Goal: Contribute content: Add original content to the website for others to see

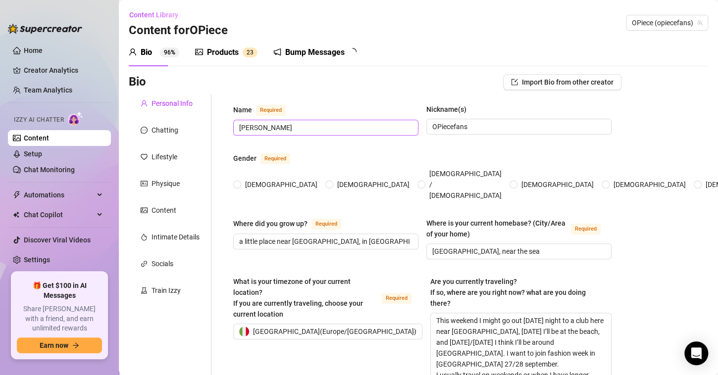
radio input "true"
type input "[DATE]"
click at [230, 56] on div "Products" at bounding box center [223, 53] width 32 height 12
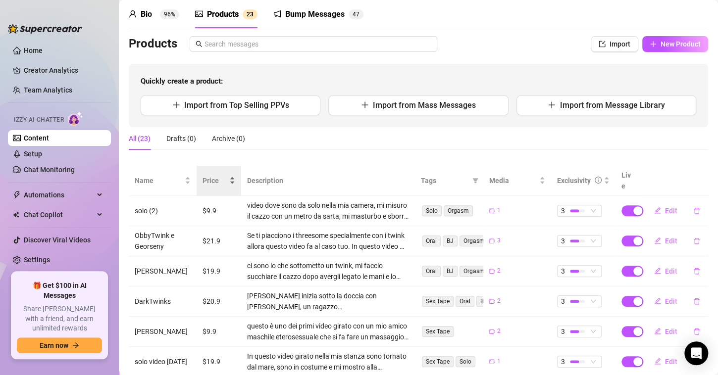
scroll to position [50, 0]
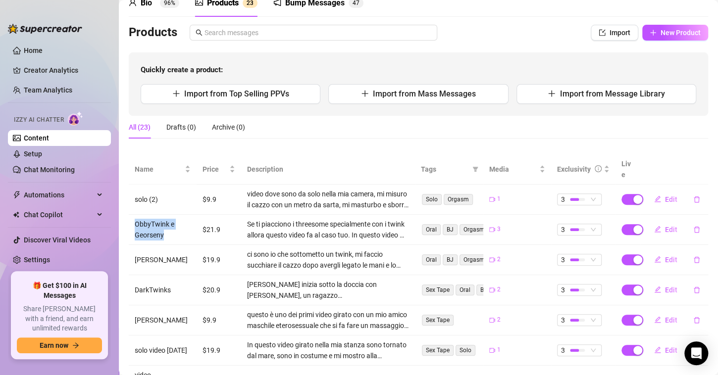
drag, startPoint x: 169, startPoint y: 226, endPoint x: 132, endPoint y: 215, distance: 38.7
click at [132, 215] on td "ObbyTwink e Georseny" at bounding box center [163, 230] width 68 height 30
copy td "ObbyTwink e Georseny"
click at [670, 222] on button "Edit" at bounding box center [665, 230] width 39 height 16
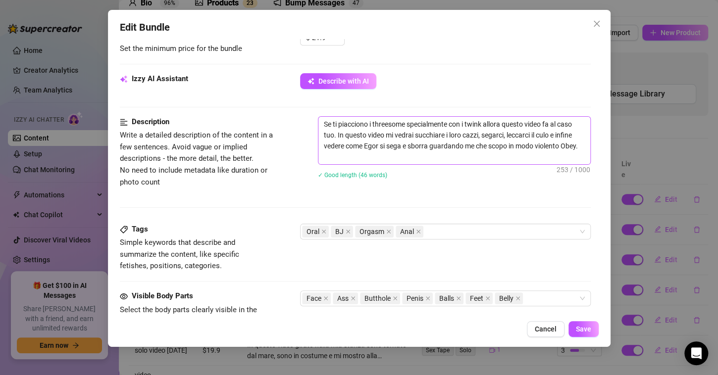
scroll to position [347, 0]
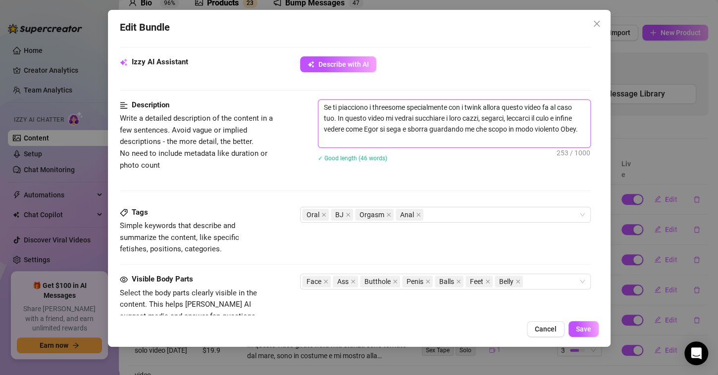
click at [419, 136] on textarea "Se ti piacciono i threesome specialmente con i twink allora questo video fa al …" at bounding box center [454, 124] width 272 height 48
paste textarea "ObbyTwink e Georseny"
type textarea "Se ti piacciono i threesome specialmente con i twink allora questo video fa al …"
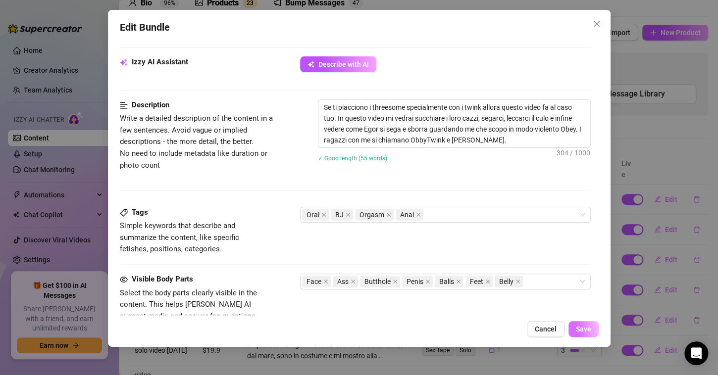
click at [578, 328] on span "Save" at bounding box center [583, 329] width 15 height 8
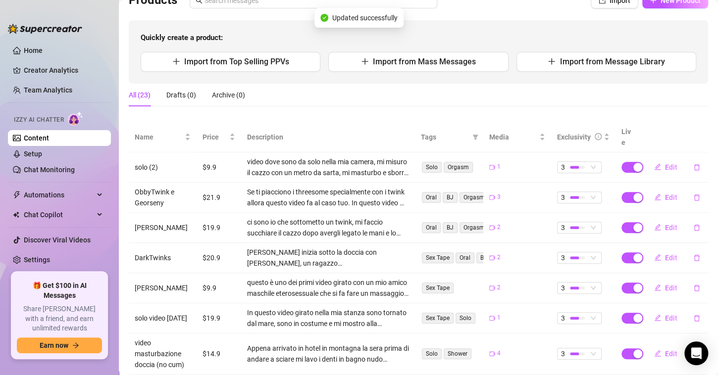
scroll to position [99, 0]
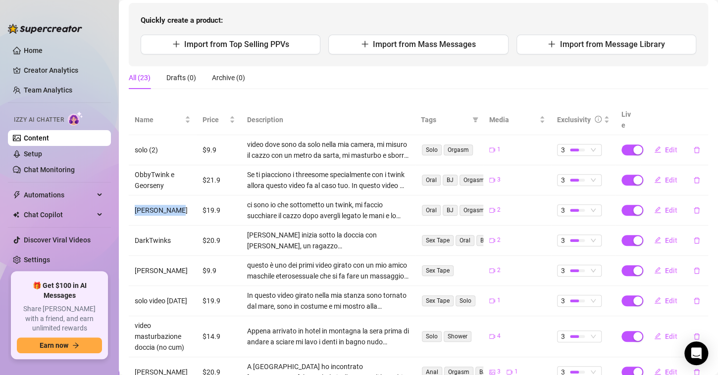
drag, startPoint x: 177, startPoint y: 200, endPoint x: 132, endPoint y: 201, distance: 45.1
click at [132, 201] on td "[PERSON_NAME]" at bounding box center [163, 211] width 68 height 30
copy td "[PERSON_NAME]"
click at [655, 207] on icon "edit" at bounding box center [658, 210] width 6 height 6
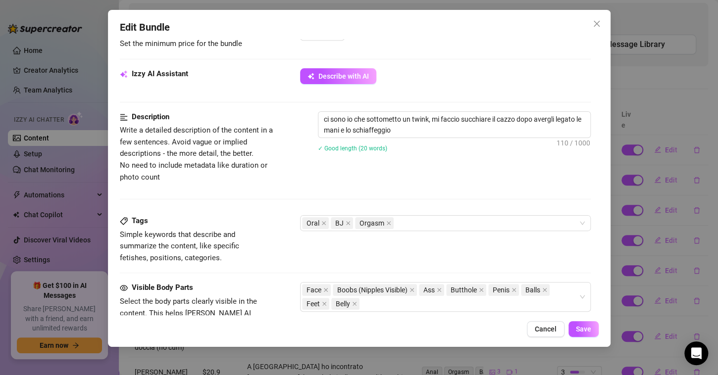
scroll to position [347, 0]
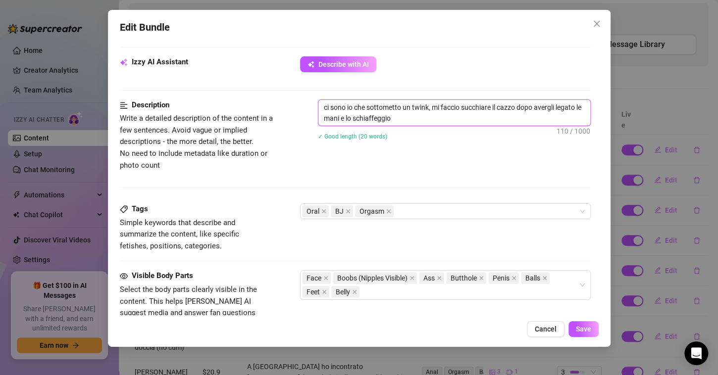
click at [431, 119] on textarea "ci sono io che sottometto un twink, mi faccio succhiare il cazzo dopo avergli l…" at bounding box center [454, 113] width 272 height 26
paste textarea "[PERSON_NAME]"
click at [512, 117] on textarea "ci sono io che sottometto un twink, mi faccio succhiare il cazzo dopo avergli l…" at bounding box center [454, 113] width 272 height 26
click at [564, 117] on textarea "ci sono io che sottometto un twink, mi faccio succhiare il cazzo dopo avergli l…" at bounding box center [454, 113] width 272 height 26
click at [324, 108] on textarea "ci sono io che sottometto un twink, mi faccio succhiare il cazzo dopo avergli l…" at bounding box center [454, 113] width 272 height 26
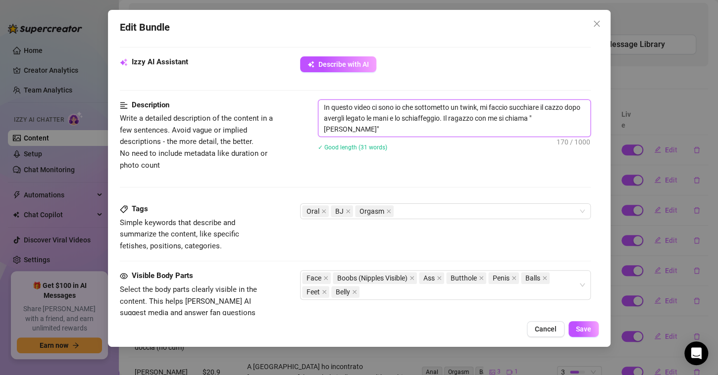
click at [451, 107] on textarea "In questo video ci sono io che sottometto un twink, mi faccio succhiare il cazz…" at bounding box center [454, 118] width 272 height 37
type textarea "In questo video ci sono io che sottometto e domino un twink, mi faccio succhiar…"
click at [588, 326] on span "Save" at bounding box center [583, 329] width 15 height 8
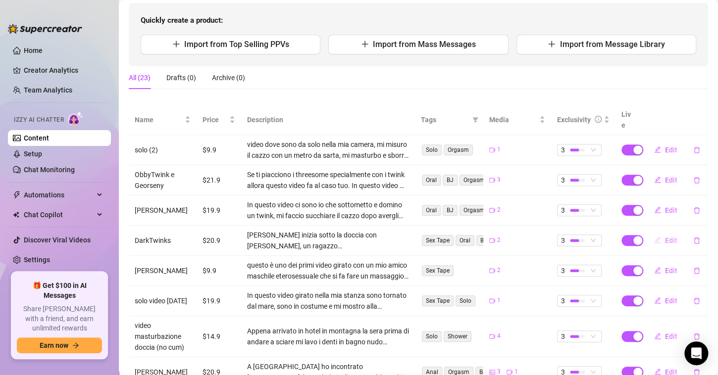
click at [657, 233] on button "Edit" at bounding box center [665, 241] width 39 height 16
drag, startPoint x: 176, startPoint y: 232, endPoint x: 131, endPoint y: 229, distance: 45.1
click at [131, 229] on td "DarkTwinks" at bounding box center [163, 241] width 68 height 30
copy td "DarkTwinks"
click at [670, 233] on button "Edit" at bounding box center [665, 241] width 39 height 16
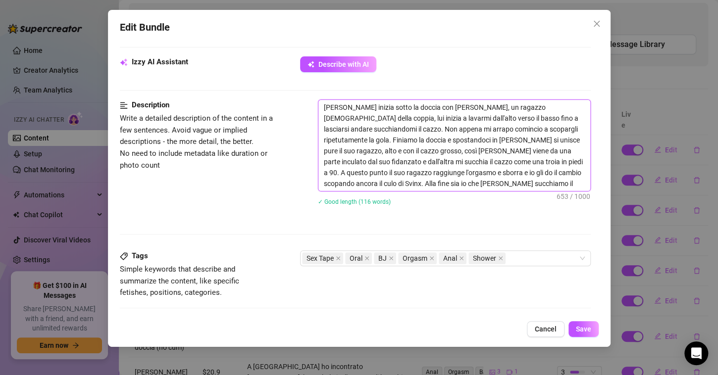
click at [555, 185] on textarea "[PERSON_NAME] inizia sotto la doccia con [PERSON_NAME], un ragazzo [DEMOGRAPHIC…" at bounding box center [454, 145] width 272 height 91
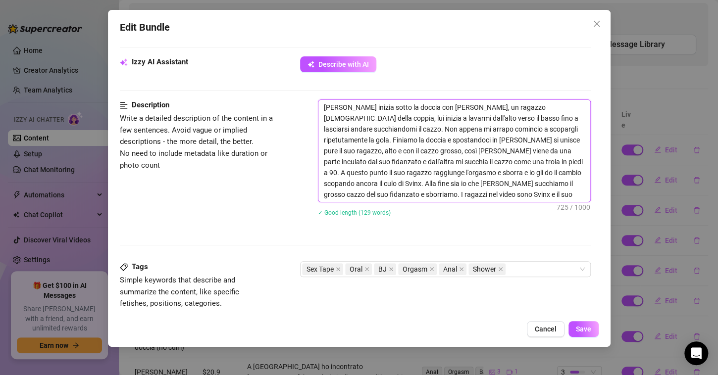
paste textarea "DarkTwinks"
type textarea "[PERSON_NAME] inizia sotto la doccia con [PERSON_NAME], un ragazzo [DEMOGRAPHIC…"
click at [585, 331] on span "Save" at bounding box center [583, 329] width 15 height 8
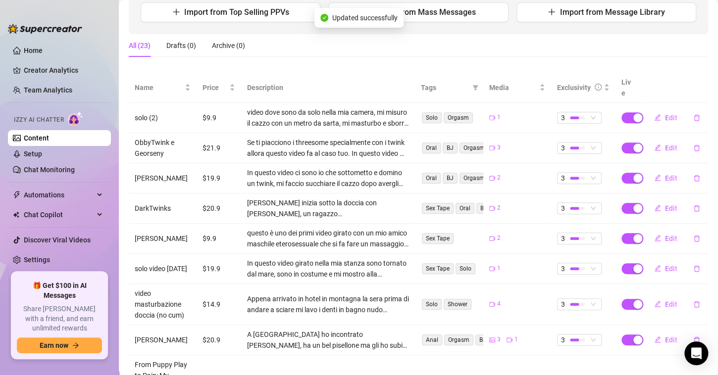
scroll to position [149, 0]
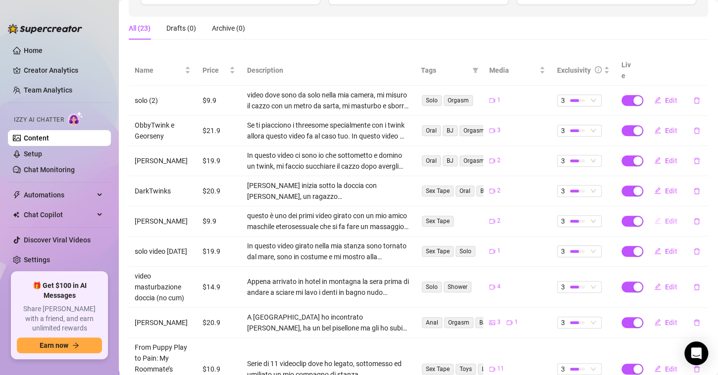
click at [654, 217] on icon "edit" at bounding box center [657, 220] width 7 height 7
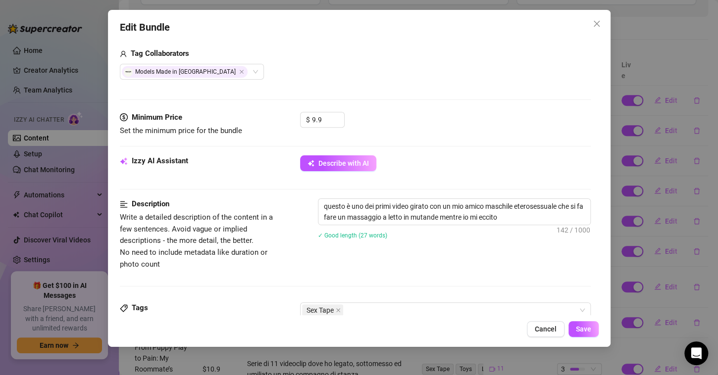
scroll to position [297, 0]
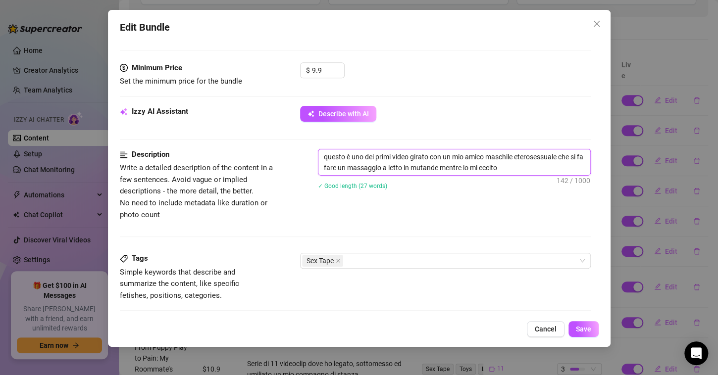
click at [522, 171] on textarea "questo è uno dei primi video girato con un mio amico maschile eterosessuale che…" at bounding box center [454, 163] width 272 height 26
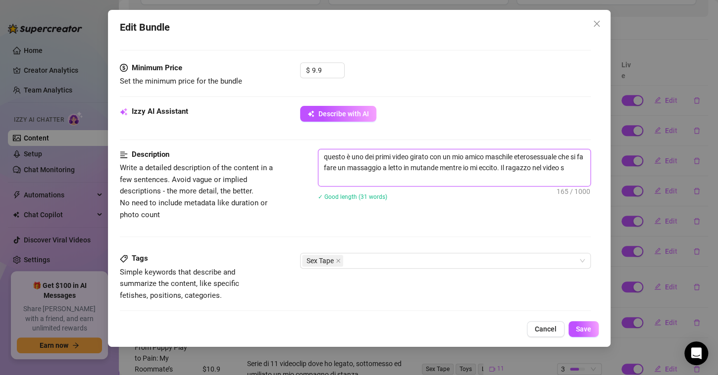
scroll to position [0, 0]
type textarea "questo è uno dei primi video girato con un mio amico maschile eterosessuale che…"
click at [576, 328] on span "Save" at bounding box center [583, 329] width 15 height 8
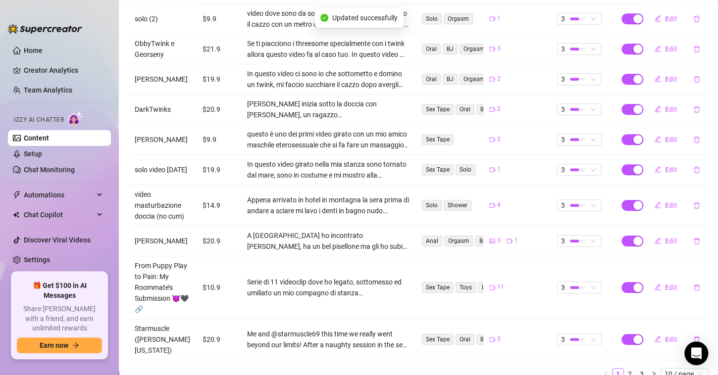
scroll to position [248, 0]
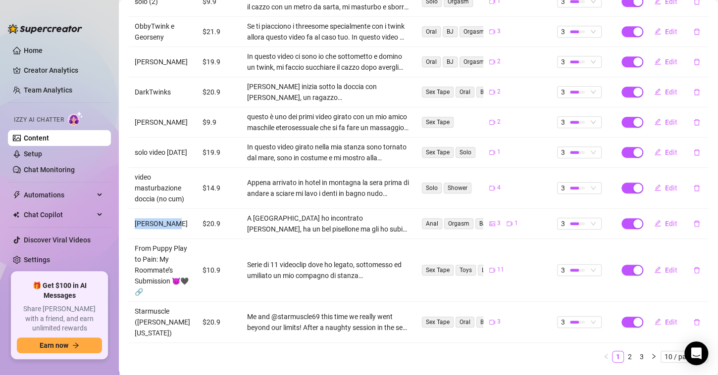
drag, startPoint x: 169, startPoint y: 214, endPoint x: 137, endPoint y: 218, distance: 32.4
click at [137, 218] on td "[PERSON_NAME]" at bounding box center [163, 224] width 68 height 30
copy td "[PERSON_NAME]"
click at [666, 220] on span "Edit" at bounding box center [671, 224] width 12 height 8
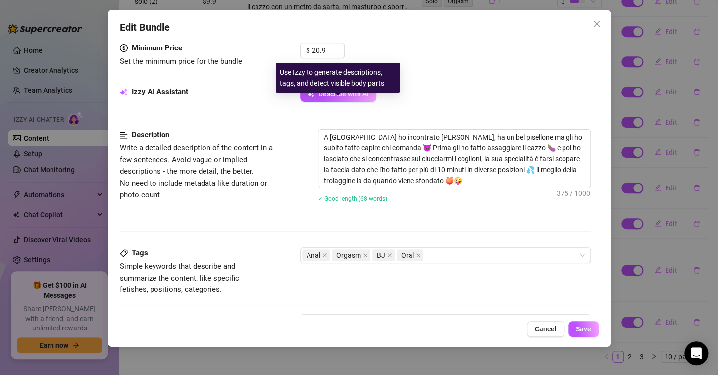
scroll to position [347, 0]
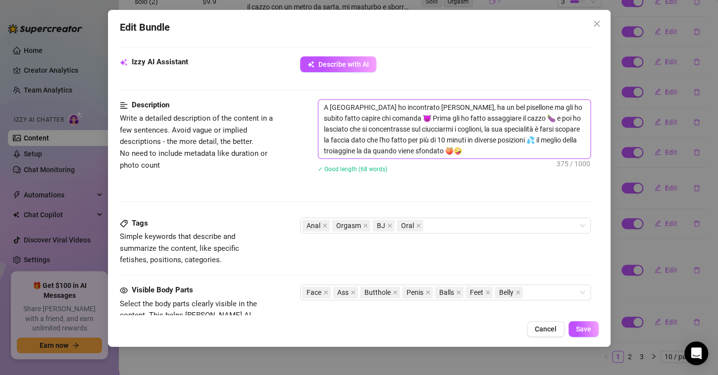
click at [507, 155] on textarea "A [GEOGRAPHIC_DATA] ho incontrato [PERSON_NAME], ha un bel pisellone ma gli ho …" at bounding box center [454, 129] width 272 height 58
paste textarea "[PERSON_NAME]"
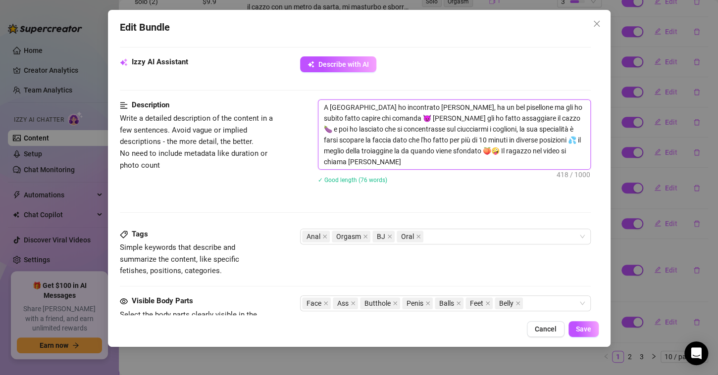
scroll to position [0, 0]
type textarea "A [GEOGRAPHIC_DATA] ho incontrato [PERSON_NAME], ha un bel pisellone ma gli ho …"
click at [588, 331] on span "Save" at bounding box center [583, 329] width 15 height 8
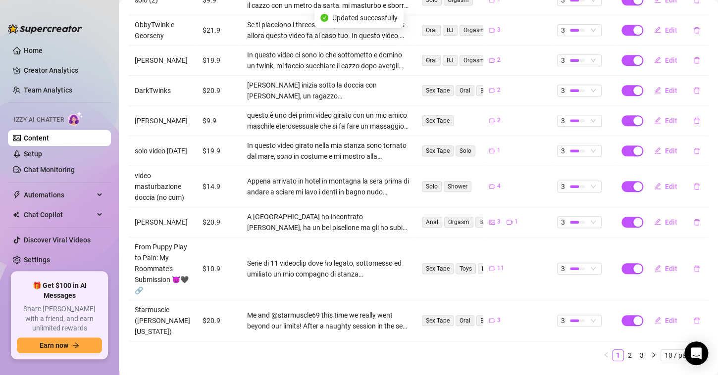
scroll to position [250, 0]
drag, startPoint x: 187, startPoint y: 310, endPoint x: 135, endPoint y: 293, distance: 54.5
click at [135, 300] on td "Starmuscle ([PERSON_NAME][US_STATE])" at bounding box center [163, 320] width 68 height 41
copy td "Starmuscle ([PERSON_NAME][US_STATE])"
click at [665, 316] on span "Edit" at bounding box center [671, 320] width 12 height 8
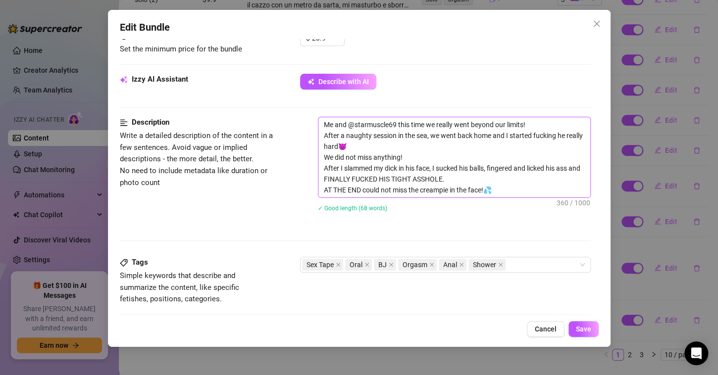
scroll to position [347, 0]
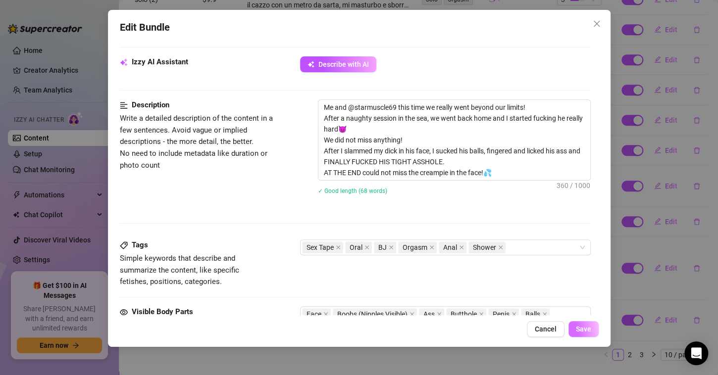
click at [584, 336] on button "Save" at bounding box center [584, 329] width 30 height 16
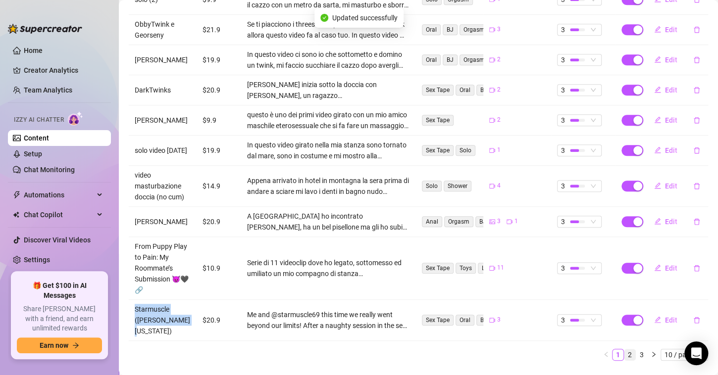
click at [625, 350] on link "2" at bounding box center [630, 355] width 11 height 11
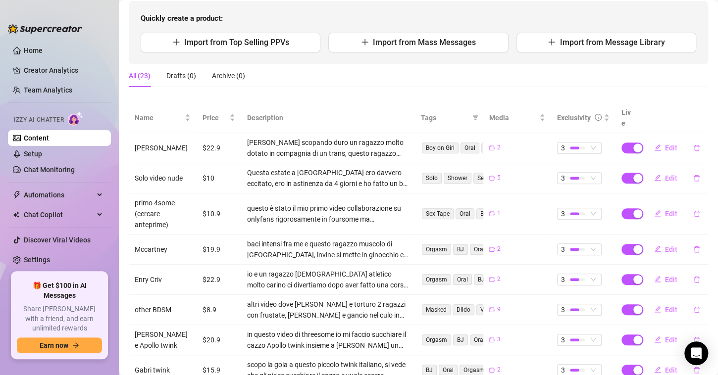
scroll to position [117, 0]
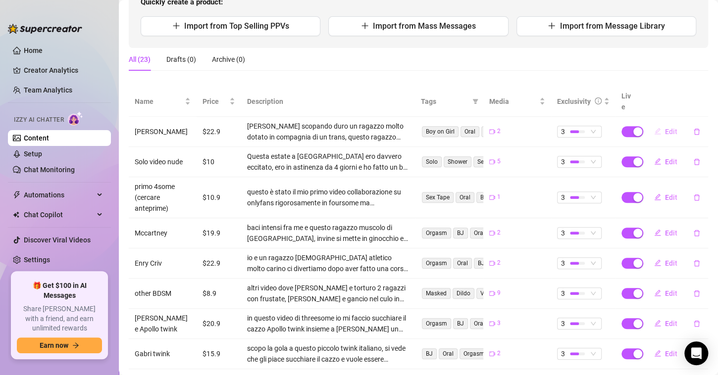
click at [655, 124] on button "Edit" at bounding box center [665, 132] width 39 height 16
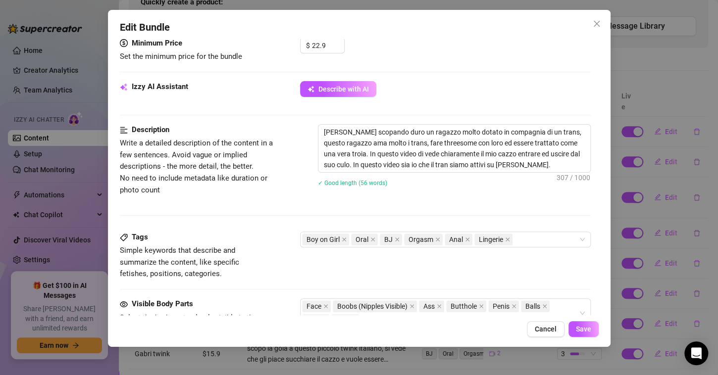
scroll to position [347, 0]
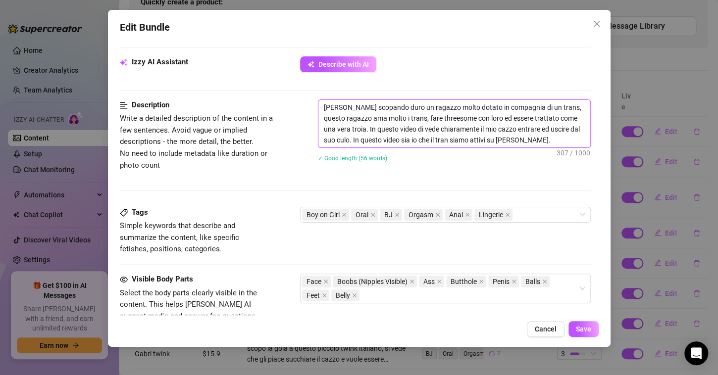
click at [531, 139] on textarea "[PERSON_NAME] scopando duro un ragazzo molto dotato in compagnia di un trans, q…" at bounding box center [454, 124] width 272 height 48
click at [522, 142] on textarea "[PERSON_NAME] scopando duro un ragazzo molto dotato in compagnia di un trans, q…" at bounding box center [454, 124] width 272 height 48
type textarea "[PERSON_NAME] scopando duro un ragazzo molto dotato in compagnia di un trans, q…"
click at [587, 328] on span "Save" at bounding box center [583, 329] width 15 height 8
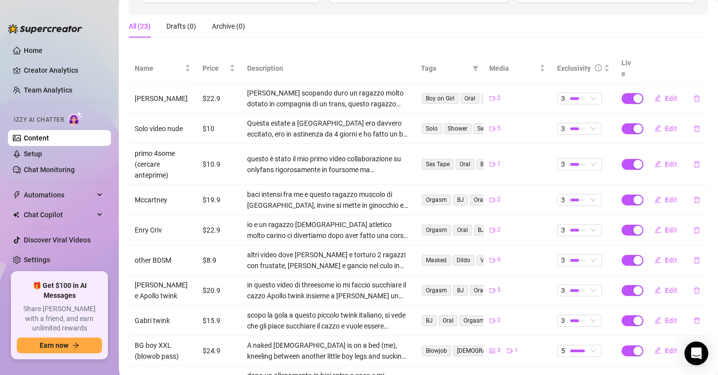
scroll to position [167, 0]
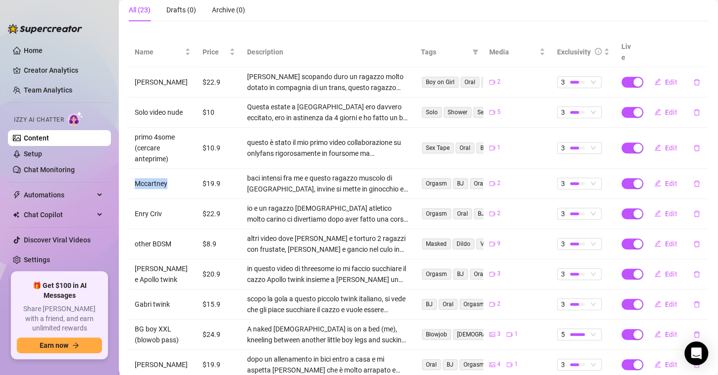
drag, startPoint x: 164, startPoint y: 172, endPoint x: 135, endPoint y: 171, distance: 29.7
click at [135, 171] on td "Mccartney" at bounding box center [163, 184] width 68 height 30
copy td "Mccartney"
click at [655, 176] on button "Edit" at bounding box center [665, 184] width 39 height 16
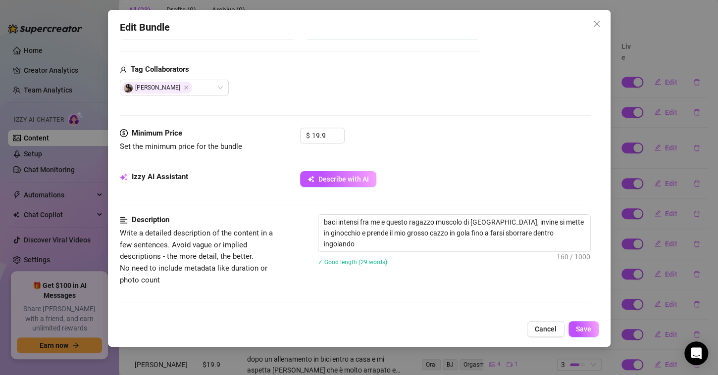
scroll to position [248, 0]
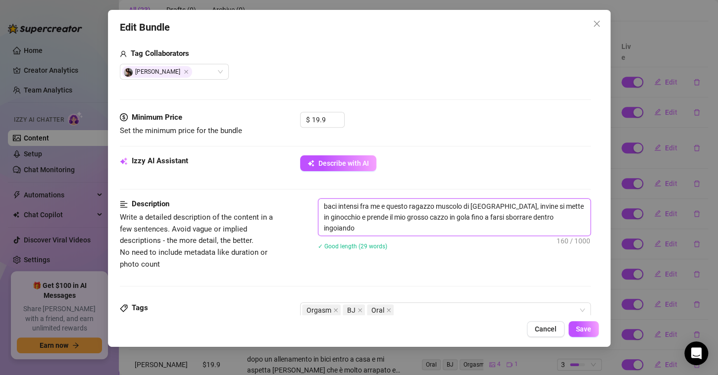
click at [385, 229] on textarea "baci intensi fra me e questo ragazzo muscolo di [GEOGRAPHIC_DATA], invine si me…" at bounding box center [454, 217] width 272 height 37
click at [494, 203] on textarea "baci intensi fra me e questo ragazzo muscolo di [GEOGRAPHIC_DATA], invine si me…" at bounding box center [454, 217] width 272 height 37
paste textarea "Mccartney"
click at [334, 217] on textarea "baci intensi fra me e questo ragazzo muscolo di [GEOGRAPHIC_DATA] che si chiama…" at bounding box center [454, 217] width 272 height 37
click at [436, 224] on textarea "baci intensi fra me e questo ragazzo muscolo di [GEOGRAPHIC_DATA] che si chiama…" at bounding box center [454, 217] width 272 height 37
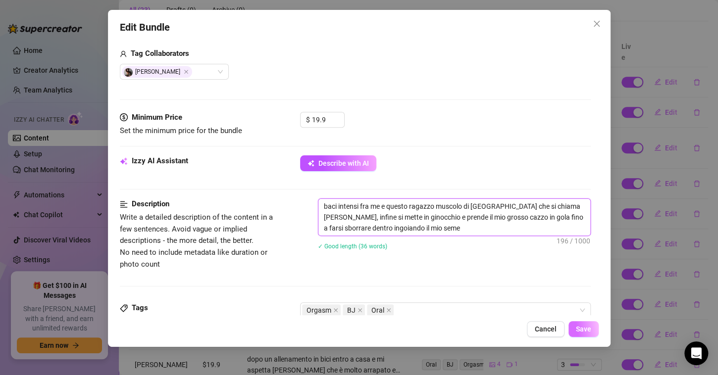
type textarea "baci intensi fra me e questo ragazzo muscolo di [GEOGRAPHIC_DATA] che si chiama…"
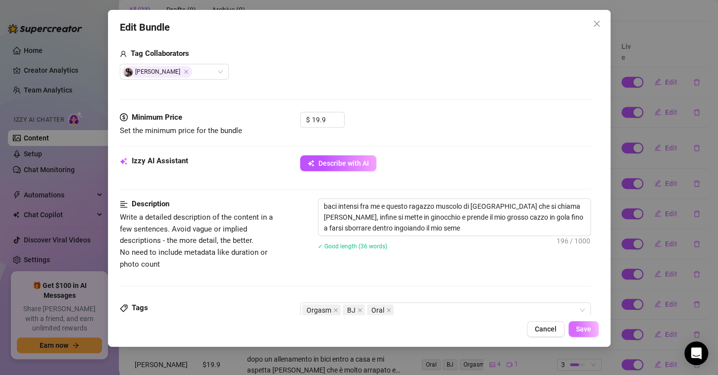
click at [580, 324] on button "Save" at bounding box center [584, 329] width 30 height 16
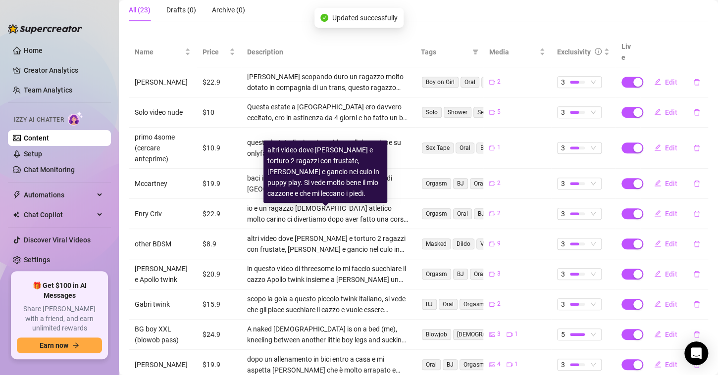
scroll to position [216, 0]
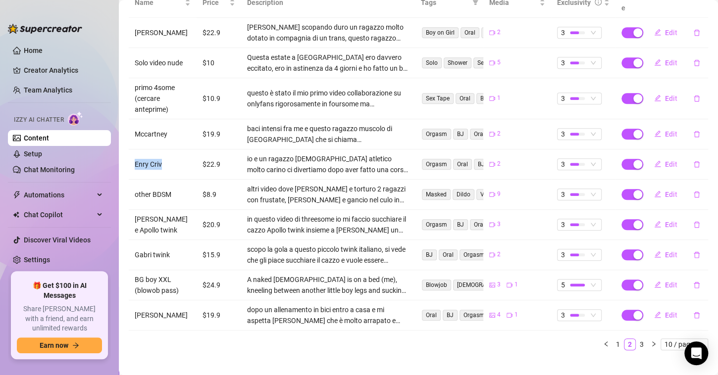
drag, startPoint x: 162, startPoint y: 152, endPoint x: 134, endPoint y: 154, distance: 28.8
click at [134, 154] on td "Enry Criv" at bounding box center [163, 165] width 68 height 30
copy td "Enry Criv"
click at [665, 160] on span "Edit" at bounding box center [671, 164] width 12 height 8
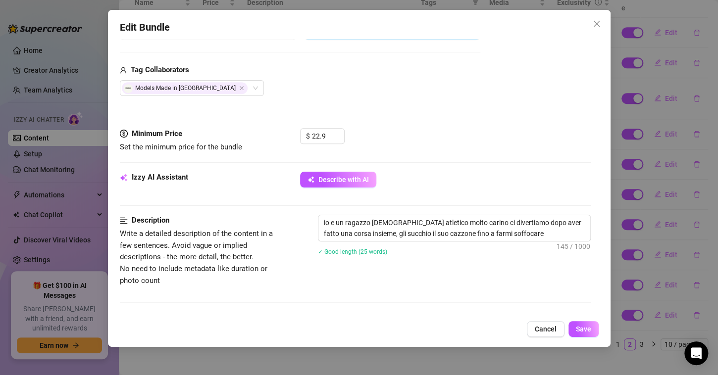
scroll to position [248, 0]
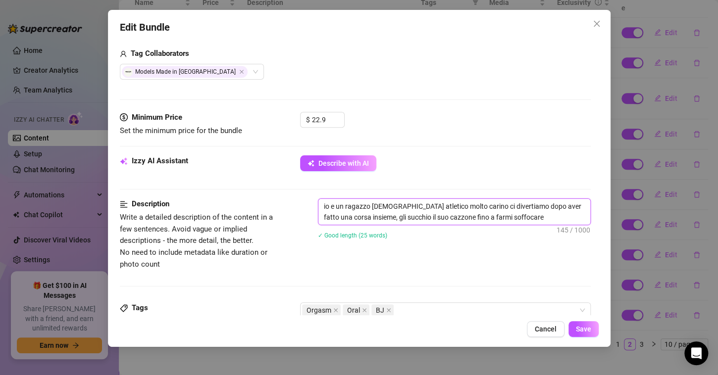
click at [459, 207] on textarea "io e un ragazzo [DEMOGRAPHIC_DATA] atletico molto carino ci divertiamo dopo ave…" at bounding box center [454, 212] width 272 height 26
paste textarea "Enry Criv"
click at [412, 216] on textarea "io e un ragazzo [DEMOGRAPHIC_DATA] atletico molto carino di nome [PERSON_NAME] …" at bounding box center [454, 212] width 272 height 26
click at [414, 215] on textarea "io e un ragazzo [DEMOGRAPHIC_DATA] atletico molto carino di nome [PERSON_NAME] …" at bounding box center [454, 212] width 272 height 26
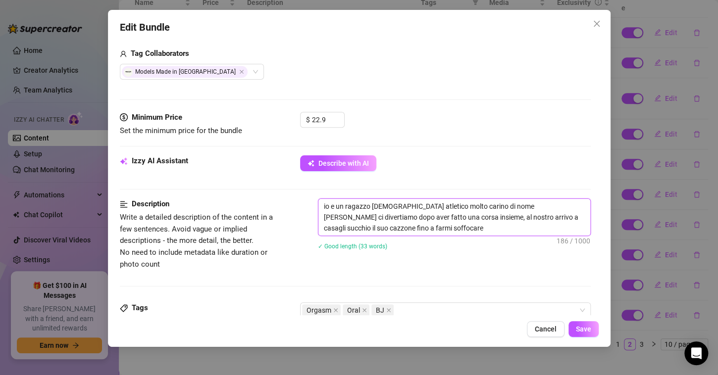
click at [413, 217] on textarea "io e un ragazzo [DEMOGRAPHIC_DATA] atletico molto carino di nome [PERSON_NAME] …" at bounding box center [454, 217] width 272 height 37
click at [453, 232] on textarea "io e un ragazzo [DEMOGRAPHIC_DATA] atletico molto carino di nome [PERSON_NAME] …" at bounding box center [454, 217] width 272 height 37
click at [483, 216] on textarea "io e un ragazzo [DEMOGRAPHIC_DATA] atletico molto carino di nome [PERSON_NAME] …" at bounding box center [454, 217] width 272 height 37
click at [486, 222] on textarea "io e un ragazzo [DEMOGRAPHIC_DATA] atletico molto carino di nome [PERSON_NAME] …" at bounding box center [454, 217] width 272 height 37
click at [566, 215] on textarea "io e un ragazzo [DEMOGRAPHIC_DATA] atletico molto carino di nome [PERSON_NAME] …" at bounding box center [454, 217] width 272 height 37
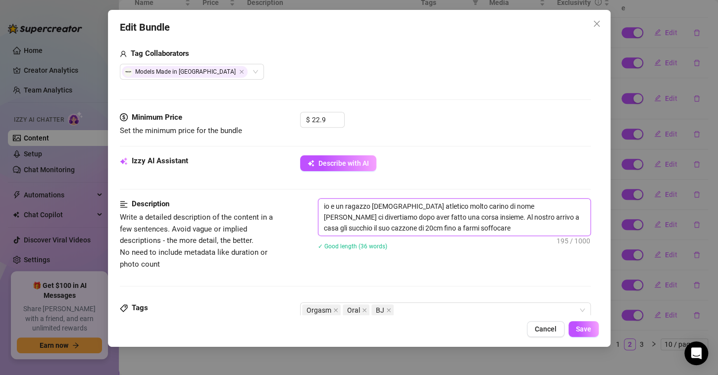
click at [471, 231] on textarea "io e un ragazzo [DEMOGRAPHIC_DATA] atletico molto carino di nome [PERSON_NAME] …" at bounding box center [454, 217] width 272 height 37
type textarea "io e un ragazzo [DEMOGRAPHIC_DATA] atletico molto carino di nome [PERSON_NAME] …"
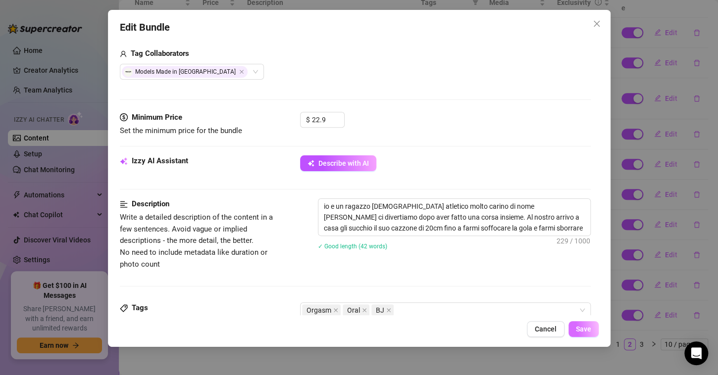
click at [586, 333] on span "Save" at bounding box center [583, 329] width 15 height 8
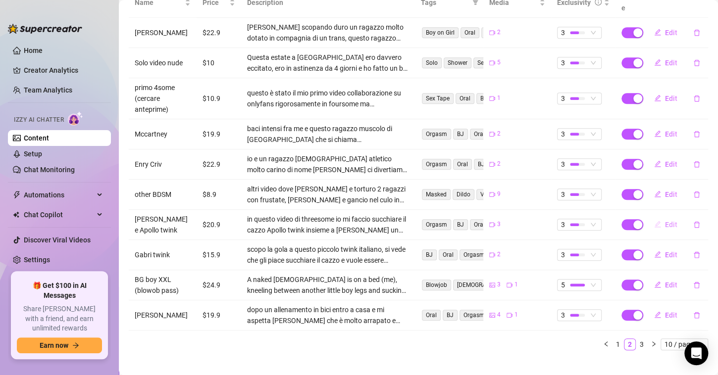
click at [667, 221] on span "Edit" at bounding box center [671, 225] width 12 height 8
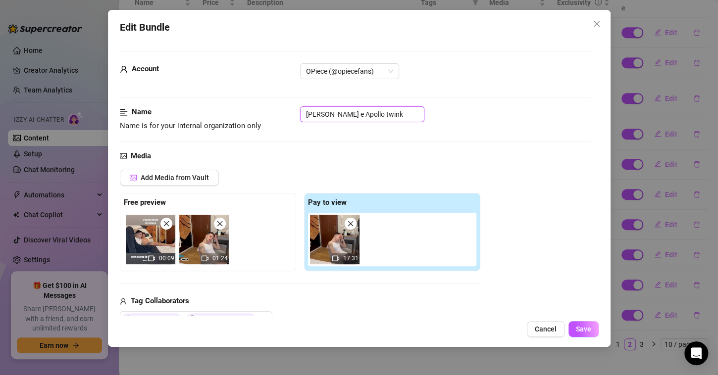
drag, startPoint x: 397, startPoint y: 117, endPoint x: 297, endPoint y: 118, distance: 100.0
click at [297, 118] on div "Name Name is for your internal organization only [PERSON_NAME] e Apollo twink" at bounding box center [355, 118] width 471 height 25
click at [507, 151] on div "Media" at bounding box center [355, 157] width 471 height 12
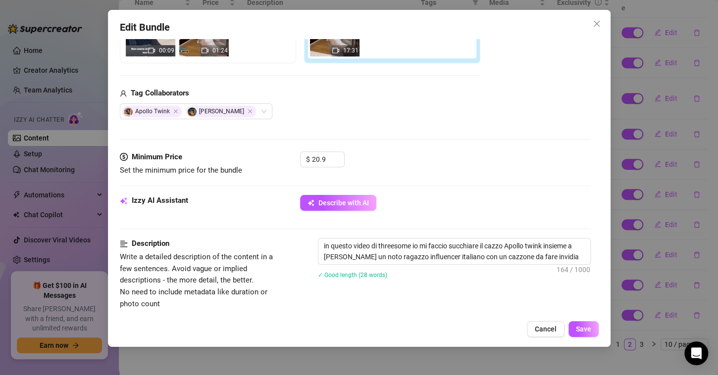
scroll to position [297, 0]
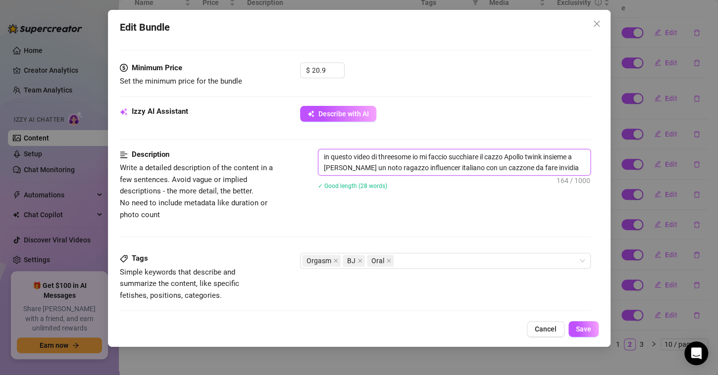
click at [504, 158] on textarea "in questo video di threesome io mi faccio succhiare il cazzo Apollo twink insie…" at bounding box center [454, 163] width 272 height 26
click at [505, 157] on textarea "in questo video di threesome io mi faccio succhiare il cazzo Apollo twink insie…" at bounding box center [454, 163] width 272 height 26
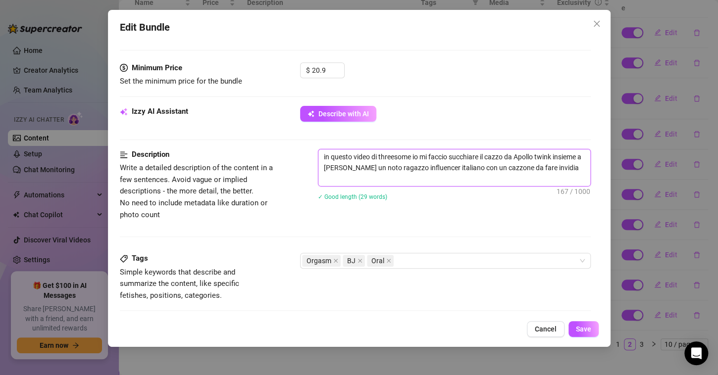
click at [566, 155] on textarea "in questo video di threesome io mi faccio succhiare il cazzo da Apollo twink in…" at bounding box center [454, 168] width 272 height 37
click at [449, 176] on textarea "in questo video di threesome io mi faccio succhiare il cazzo da Apollo twink in…" at bounding box center [454, 168] width 272 height 37
click at [384, 175] on textarea "in questo video di threesome io mi faccio succhiare il cazzo da Apollo twink in…" at bounding box center [454, 168] width 272 height 37
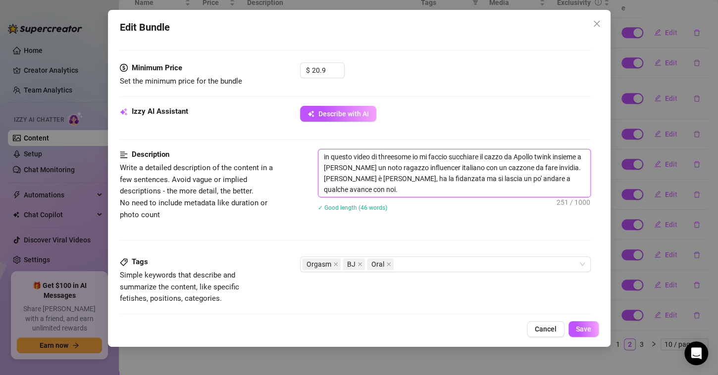
click at [392, 193] on textarea "in questo video di threesome io mi faccio succhiare il cazzo da Apollo twink in…" at bounding box center [454, 174] width 272 height 48
type textarea "in questo video di threesome io mi faccio succhiare il cazzo da Apollo twink in…"
click at [588, 327] on span "Save" at bounding box center [583, 329] width 15 height 8
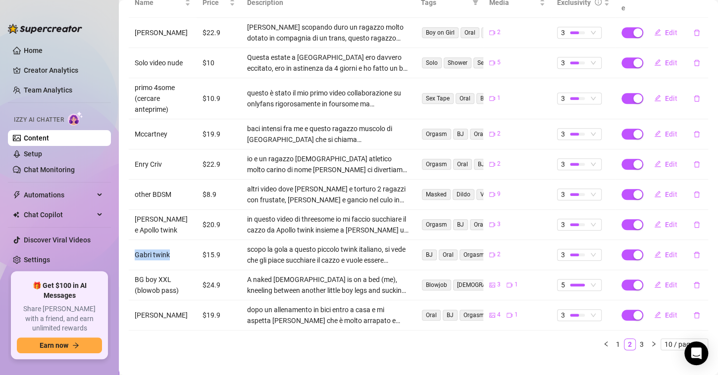
drag, startPoint x: 178, startPoint y: 243, endPoint x: 136, endPoint y: 242, distance: 41.6
click at [136, 242] on td "Gabri twink" at bounding box center [163, 255] width 68 height 30
copy td "Gabri twink"
click at [655, 252] on icon "edit" at bounding box center [658, 255] width 6 height 6
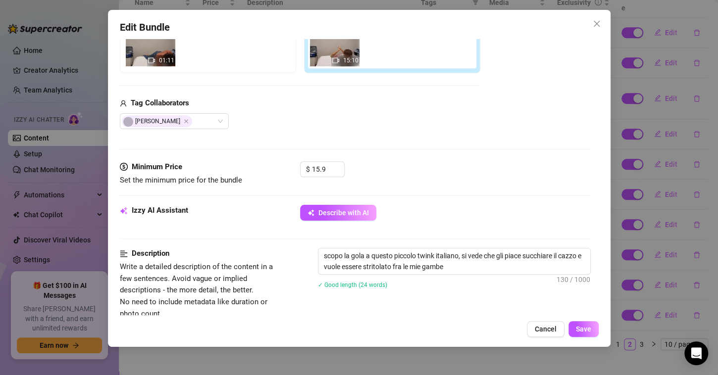
scroll to position [248, 0]
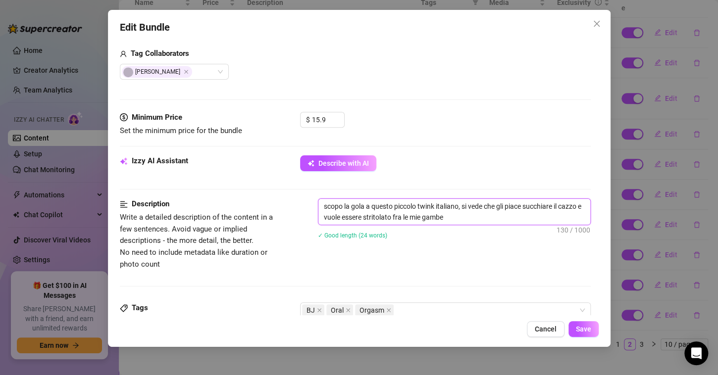
click at [459, 205] on textarea "scopo la gola a questo piccolo twink italiano, si vede che gli piace succhiare …" at bounding box center [454, 212] width 272 height 26
paste textarea "Gabri twink"
click at [529, 213] on textarea "scopo la gola a questo piccolo twink italiano di nome [PERSON_NAME], si vede ch…" at bounding box center [454, 212] width 272 height 26
type textarea "scopo la gola a questo piccolo twink italiano di nome [PERSON_NAME], si vede ch…"
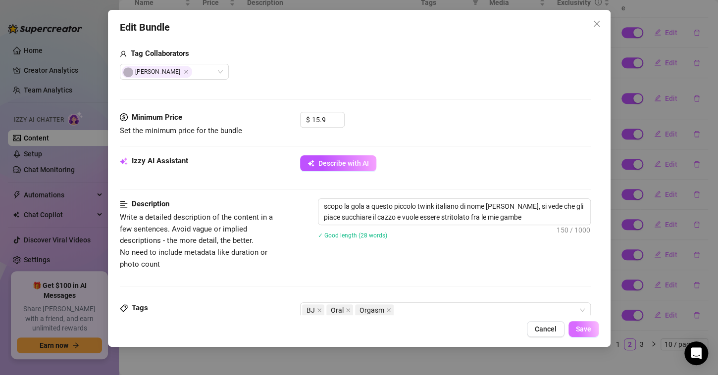
click at [585, 327] on span "Save" at bounding box center [583, 329] width 15 height 8
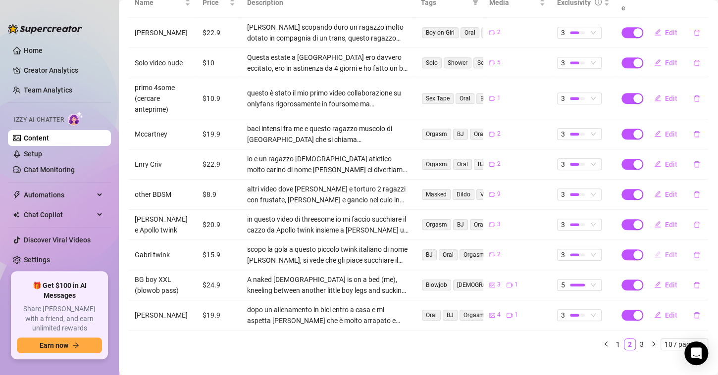
click at [665, 251] on span "Edit" at bounding box center [671, 255] width 12 height 8
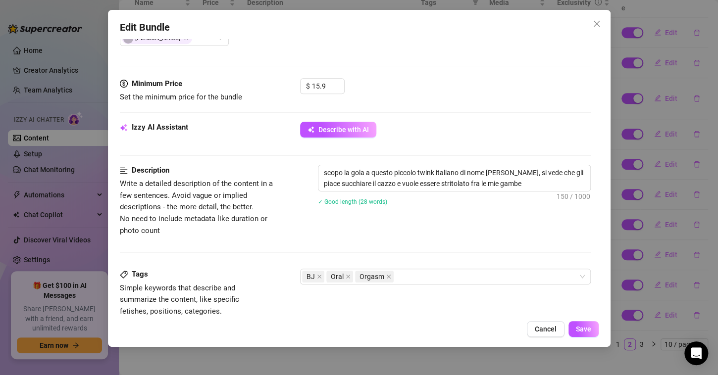
scroll to position [297, 0]
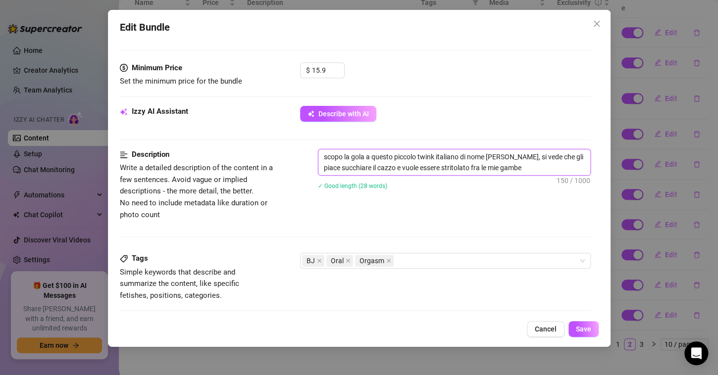
click at [323, 155] on textarea "scopo la gola a questo piccolo twink italiano di nome [PERSON_NAME], si vede ch…" at bounding box center [454, 163] width 272 height 26
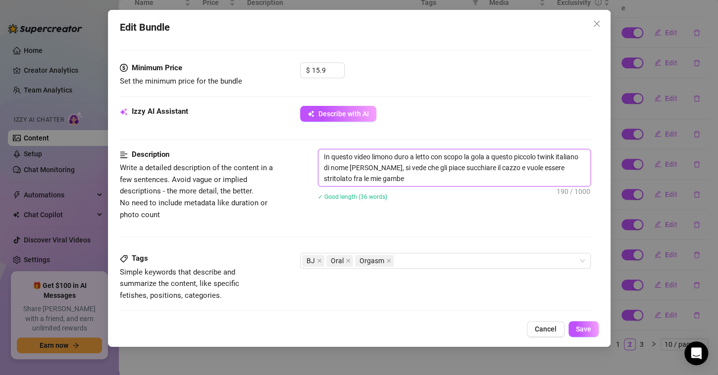
paste textarea "Gabri twink"
click at [486, 154] on textarea "In questo video limono duro a letto con Gabri twink. scopo la gola a questo pic…" at bounding box center [454, 168] width 272 height 37
drag, startPoint x: 390, startPoint y: 167, endPoint x: 447, endPoint y: 167, distance: 57.0
click at [447, 167] on textarea "In questo video limono duro a letto con Gabri twink. Scopo la gola a questo pic…" at bounding box center [454, 168] width 272 height 37
click at [437, 175] on textarea "In questo video limono duro a letto con Gabri twink. Scopo la gola a questo pic…" at bounding box center [454, 168] width 272 height 37
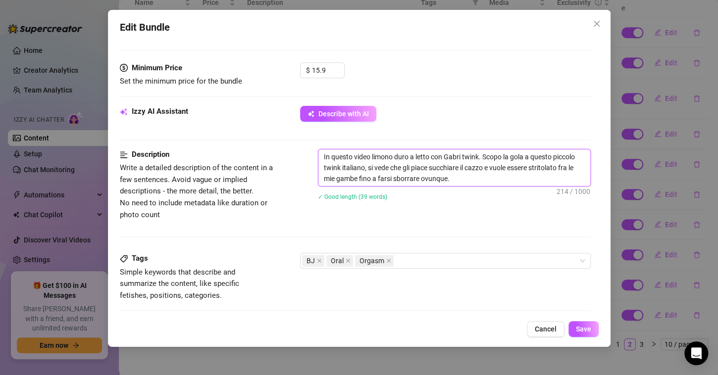
drag, startPoint x: 503, startPoint y: 157, endPoint x: 483, endPoint y: 157, distance: 19.3
click at [483, 157] on textarea "In questo video limono duro a letto con Gabri twink. Scopo la gola a questo pic…" at bounding box center [454, 168] width 272 height 37
click at [533, 167] on textarea "In questo video limono duro a letto con Gabri twink. Gli sbatto il cazzo in gol…" at bounding box center [454, 168] width 272 height 37
type textarea "In questo video limono duro a letto con Gabri twink. Gli sbatto il cazzo in gol…"
click at [579, 328] on span "Save" at bounding box center [583, 329] width 15 height 8
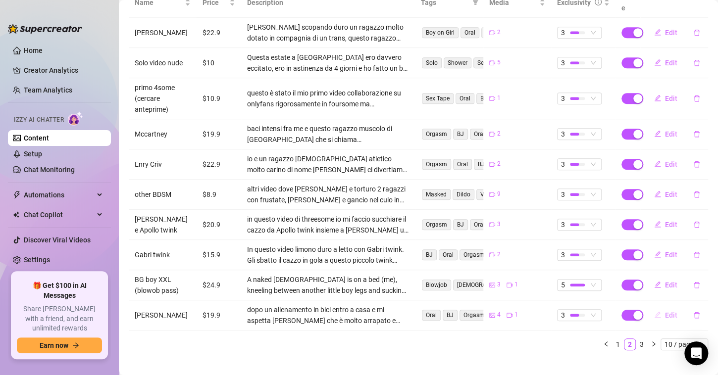
click at [668, 312] on span "Edit" at bounding box center [671, 316] width 12 height 8
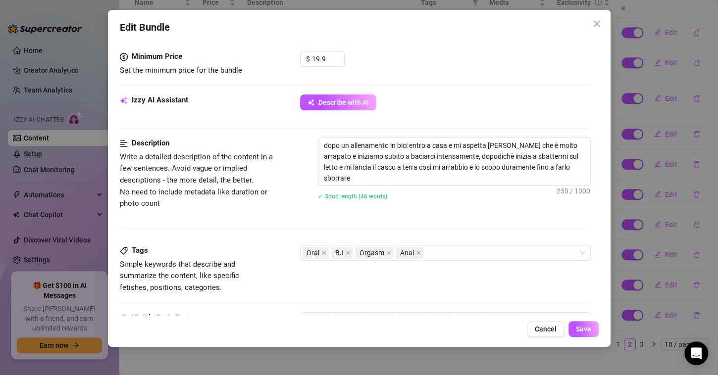
scroll to position [347, 0]
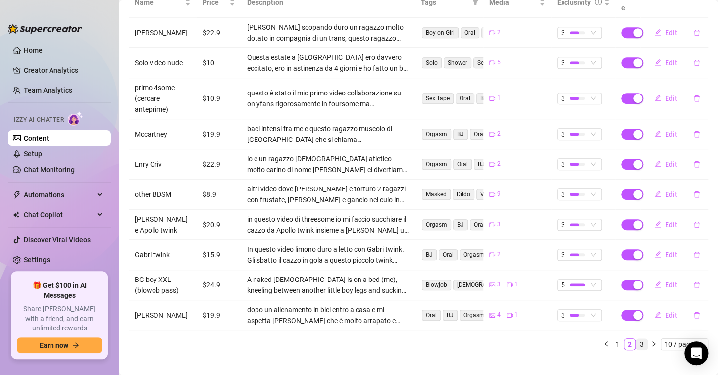
click at [636, 339] on link "3" at bounding box center [641, 344] width 11 height 11
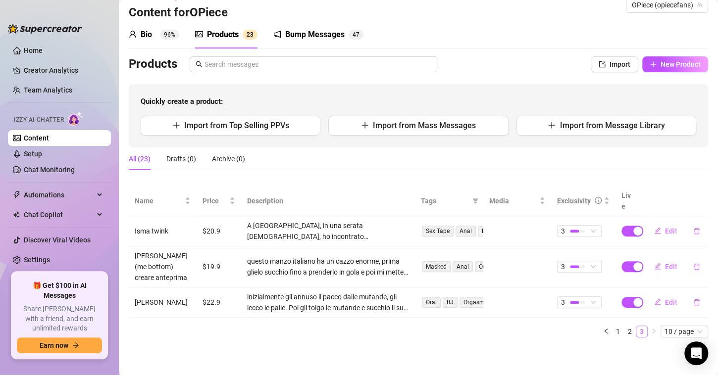
scroll to position [0, 0]
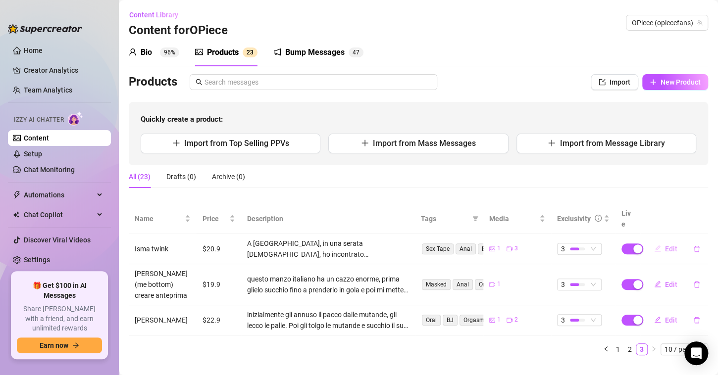
click at [664, 243] on button "Edit" at bounding box center [665, 249] width 39 height 16
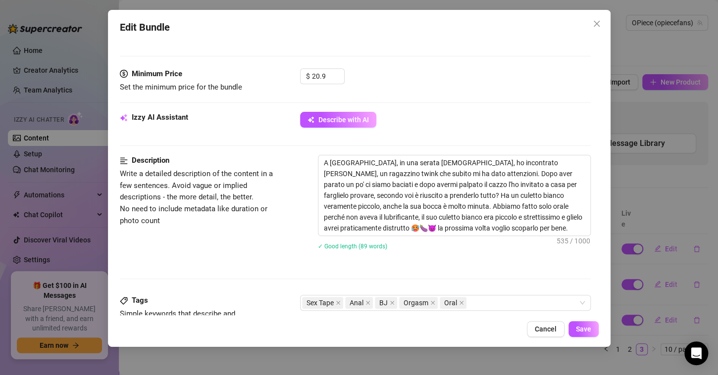
scroll to position [297, 0]
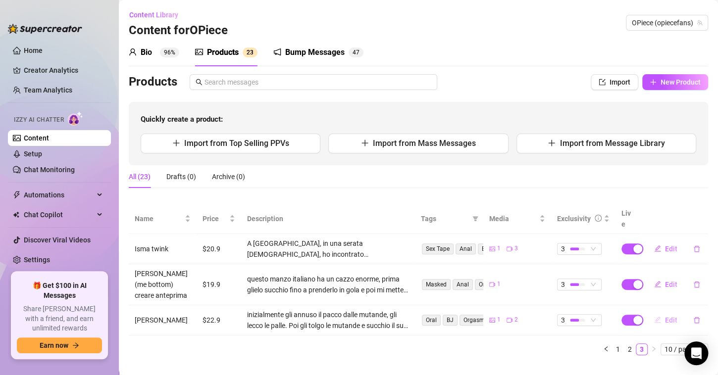
click at [658, 317] on icon "edit" at bounding box center [658, 320] width 6 height 6
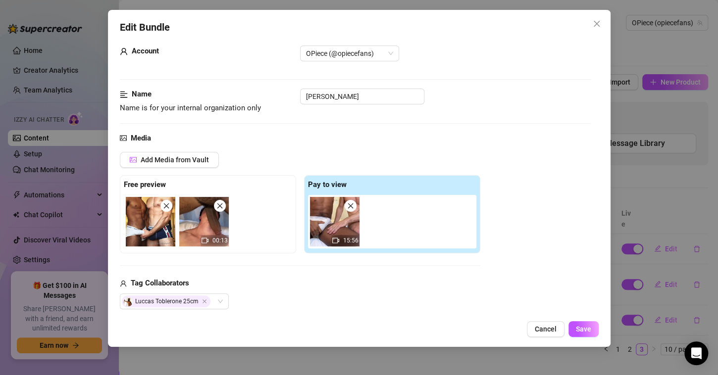
scroll to position [0, 0]
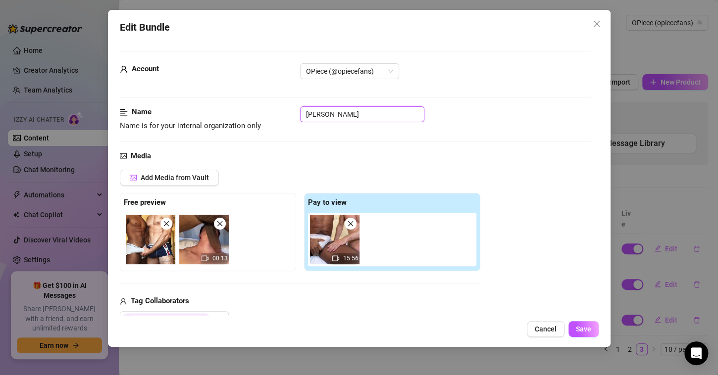
drag, startPoint x: 380, startPoint y: 111, endPoint x: 285, endPoint y: 117, distance: 95.3
click at [285, 117] on div "Name Name is for your internal organization only [PERSON_NAME]" at bounding box center [355, 118] width 471 height 25
click at [459, 128] on div "Name Name is for your internal organization only [PERSON_NAME]" at bounding box center [355, 118] width 471 height 25
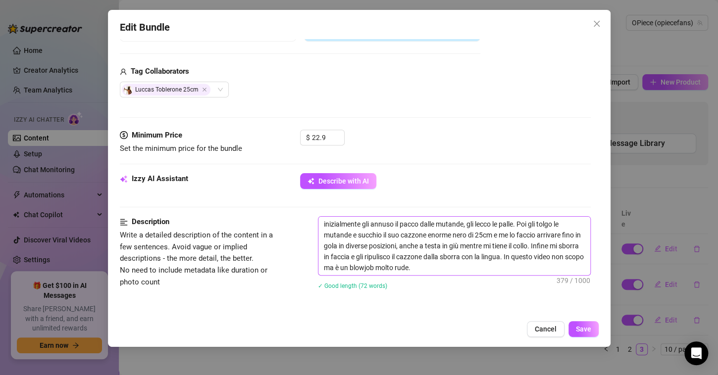
scroll to position [248, 0]
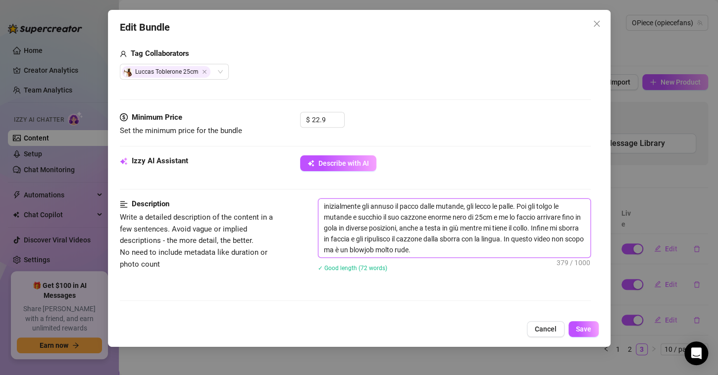
click at [322, 207] on textarea "inizialmente gli annuso il pacco dalle mutande, gli lecco le palle. Poi gli tol…" at bounding box center [454, 228] width 272 height 58
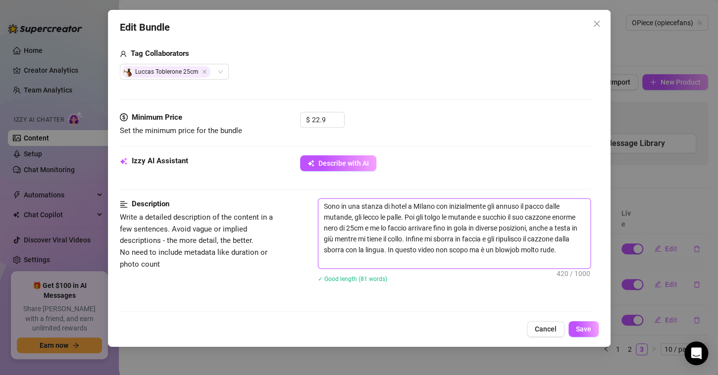
paste textarea "[PERSON_NAME]"
drag, startPoint x: 477, startPoint y: 205, endPoint x: 449, endPoint y: 207, distance: 27.8
click at [449, 207] on textarea "Sono in una stanza di hotel a MIlano con Anonimo Tobleroneinizialmente gli annu…" at bounding box center [454, 233] width 272 height 69
click at [477, 206] on textarea "Sono in una stanza di hotel a MIlano con Tobleroneinizialmente gli annuso il pa…" at bounding box center [454, 233] width 272 height 69
click at [480, 206] on textarea "Sono in una stanza di hotel a MIlano con Tobleroneinizialmente gli annuso il pa…" at bounding box center [454, 233] width 272 height 69
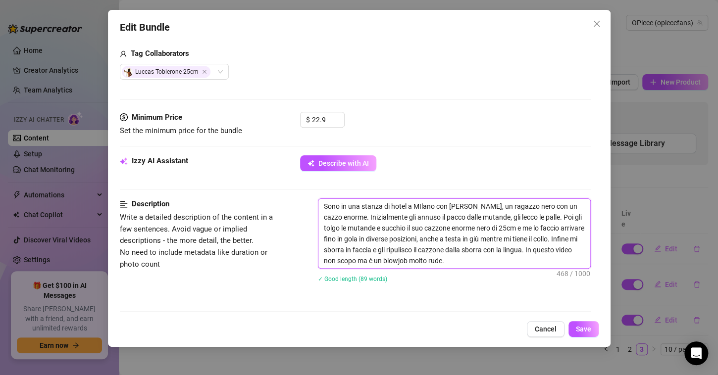
scroll to position [297, 0]
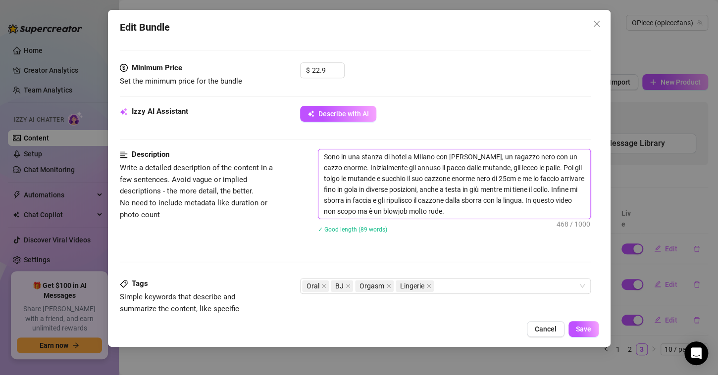
click at [505, 208] on textarea "Sono in una stanza di hotel a MIlano con [PERSON_NAME], un ragazzo nero con un …" at bounding box center [454, 184] width 272 height 69
type textarea "Sono in una stanza di hotel a MIlano con [PERSON_NAME], un ragazzo nero con un …"
click at [574, 325] on button "Save" at bounding box center [584, 329] width 30 height 16
